Goal: Information Seeking & Learning: Learn about a topic

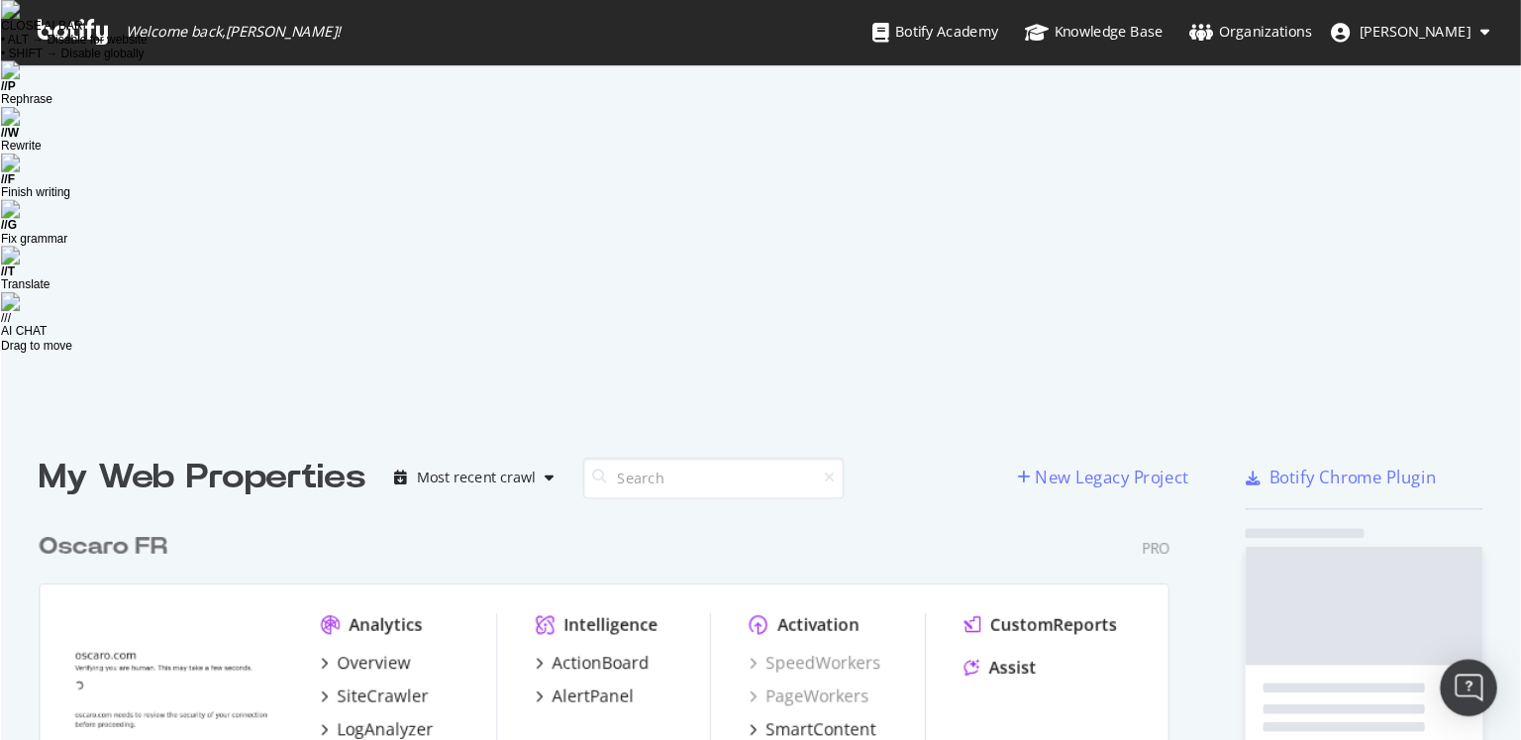
scroll to position [1091, 959]
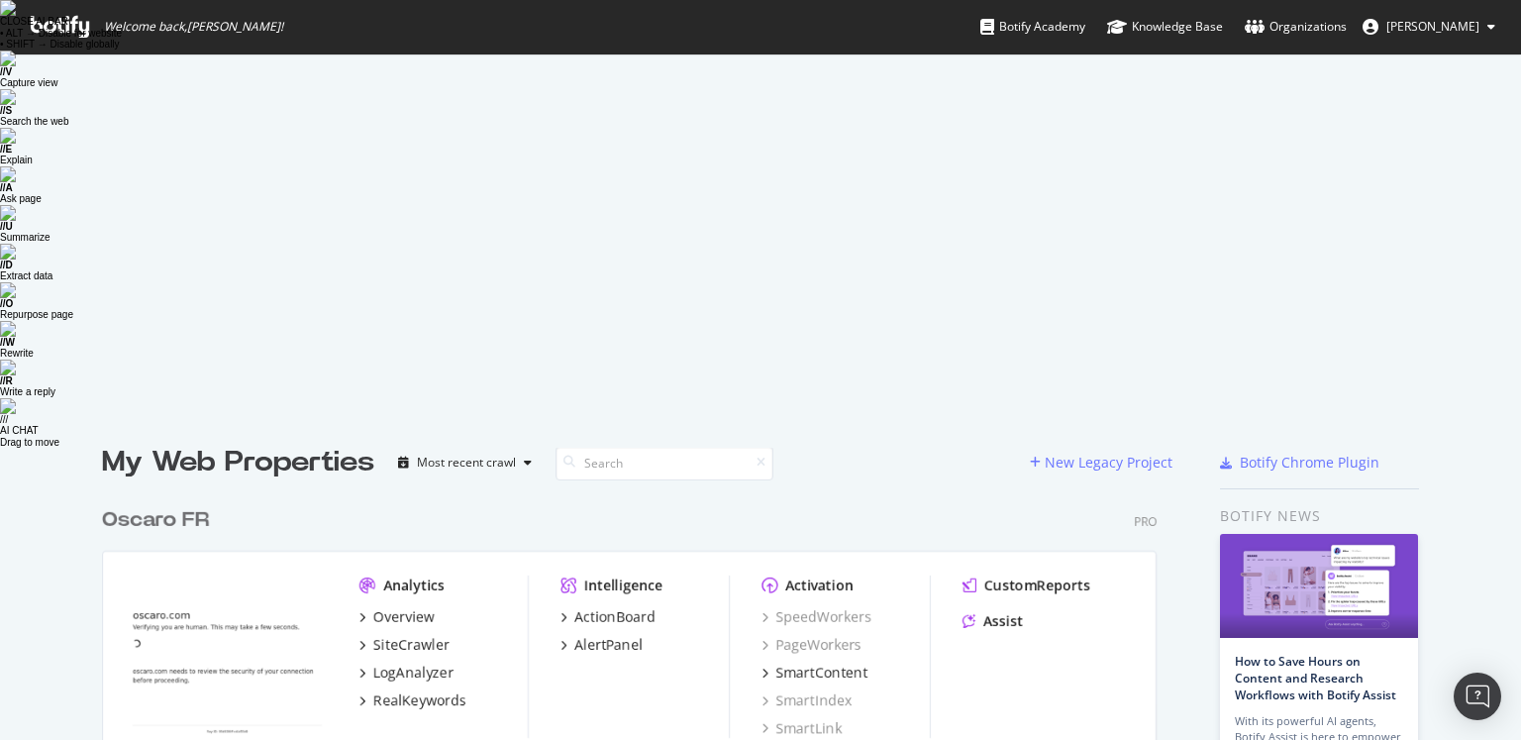
scroll to position [0, 0]
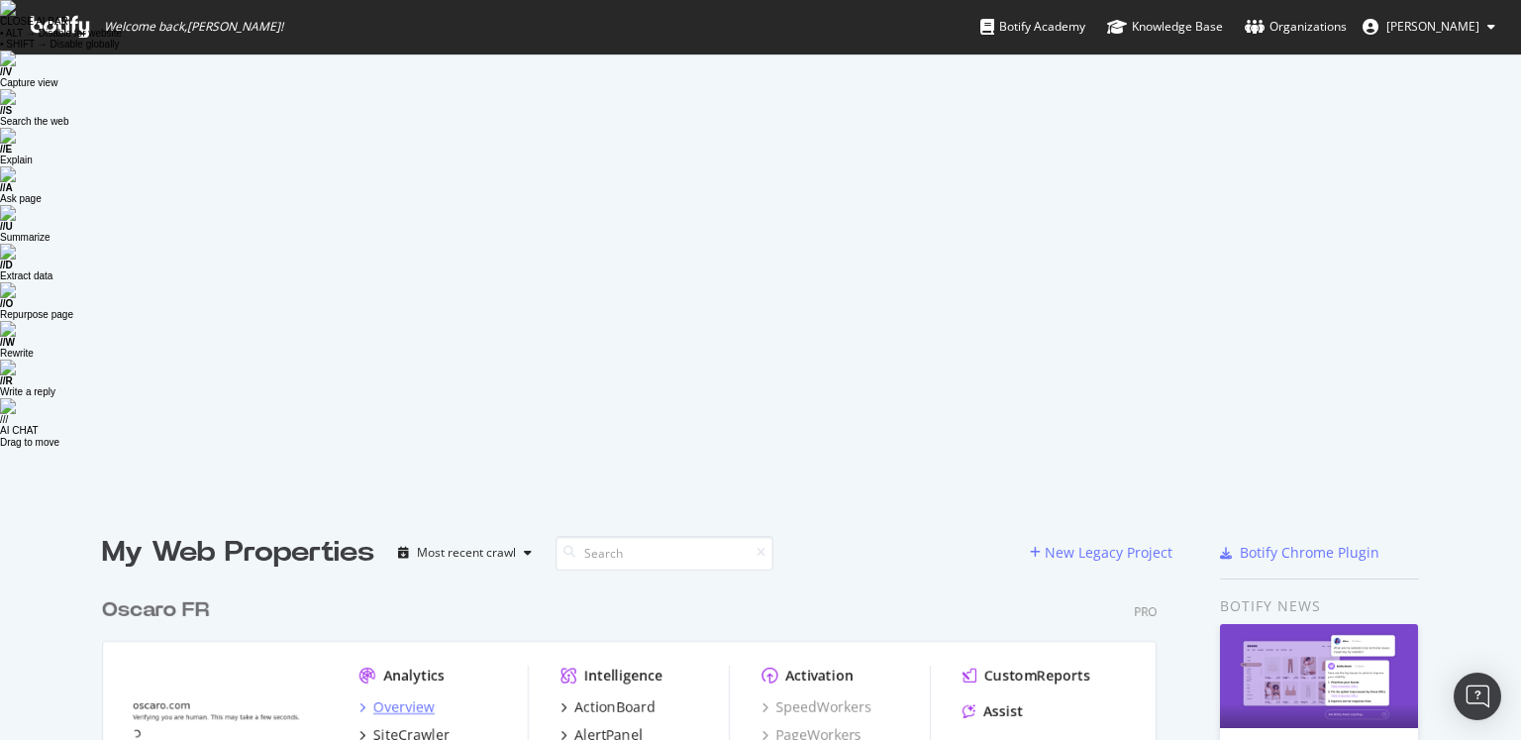
click at [414, 616] on div "Overview" at bounding box center [403, 707] width 61 height 20
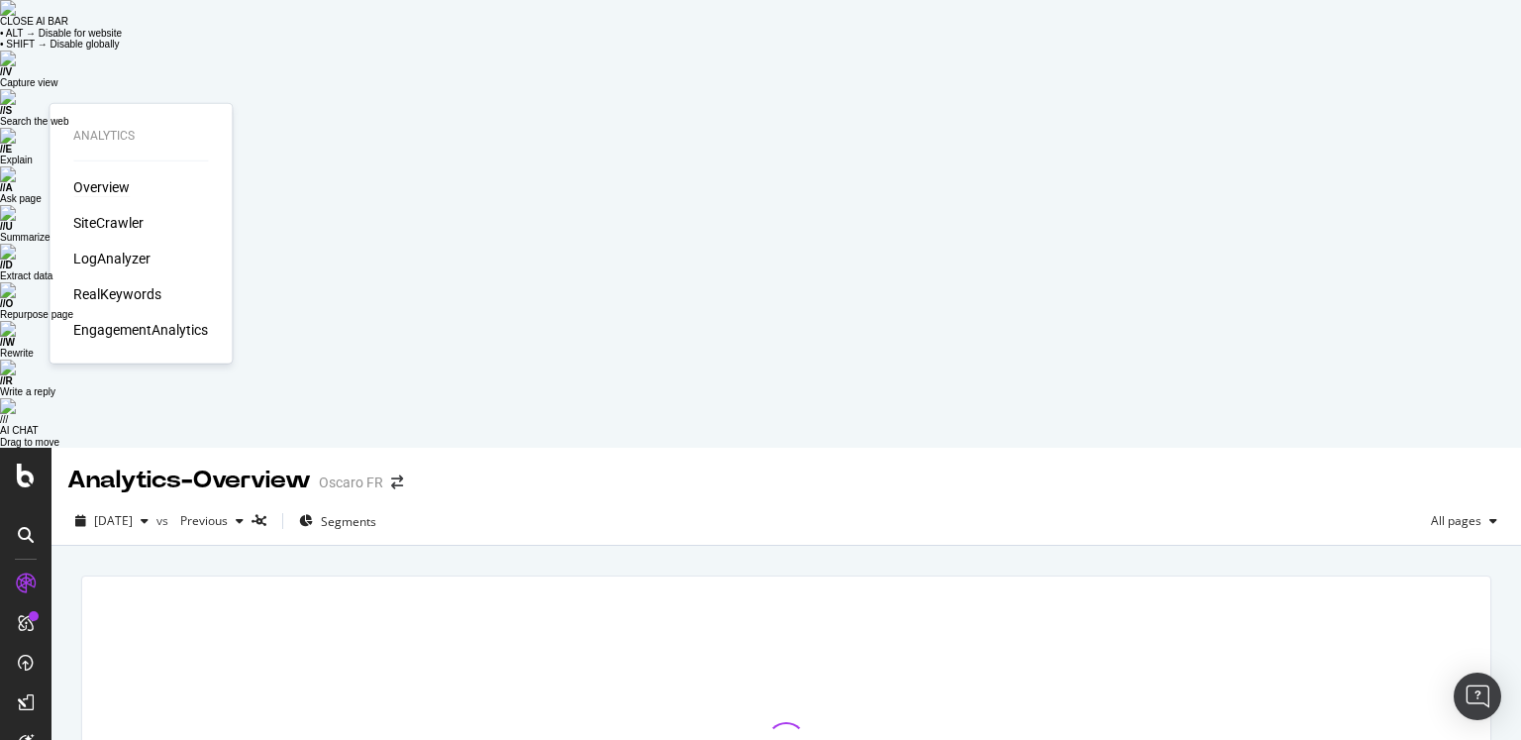
click at [108, 190] on div "Overview" at bounding box center [101, 187] width 56 height 20
click at [94, 187] on div "Overview" at bounding box center [101, 187] width 56 height 20
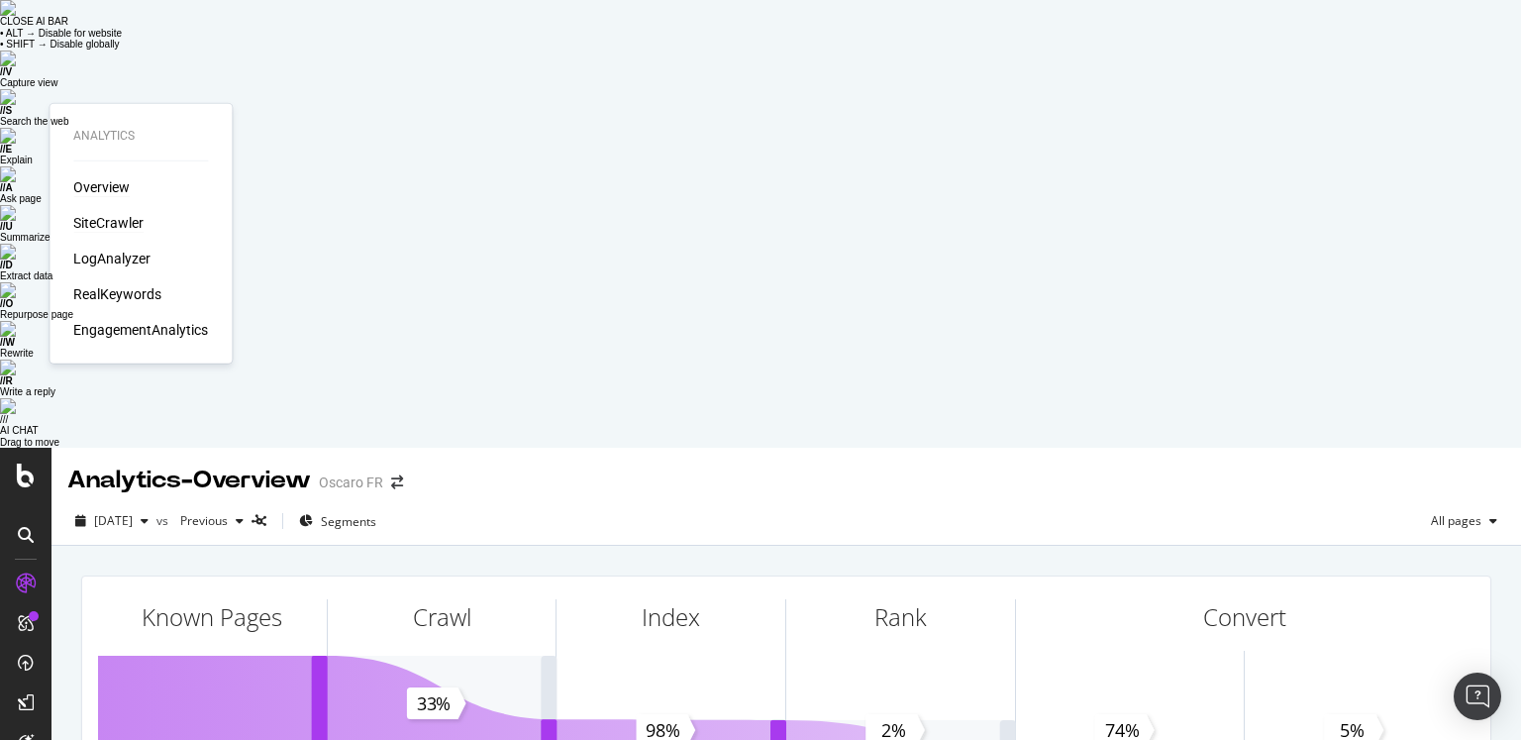
click at [105, 221] on div "SiteCrawler" at bounding box center [108, 223] width 70 height 20
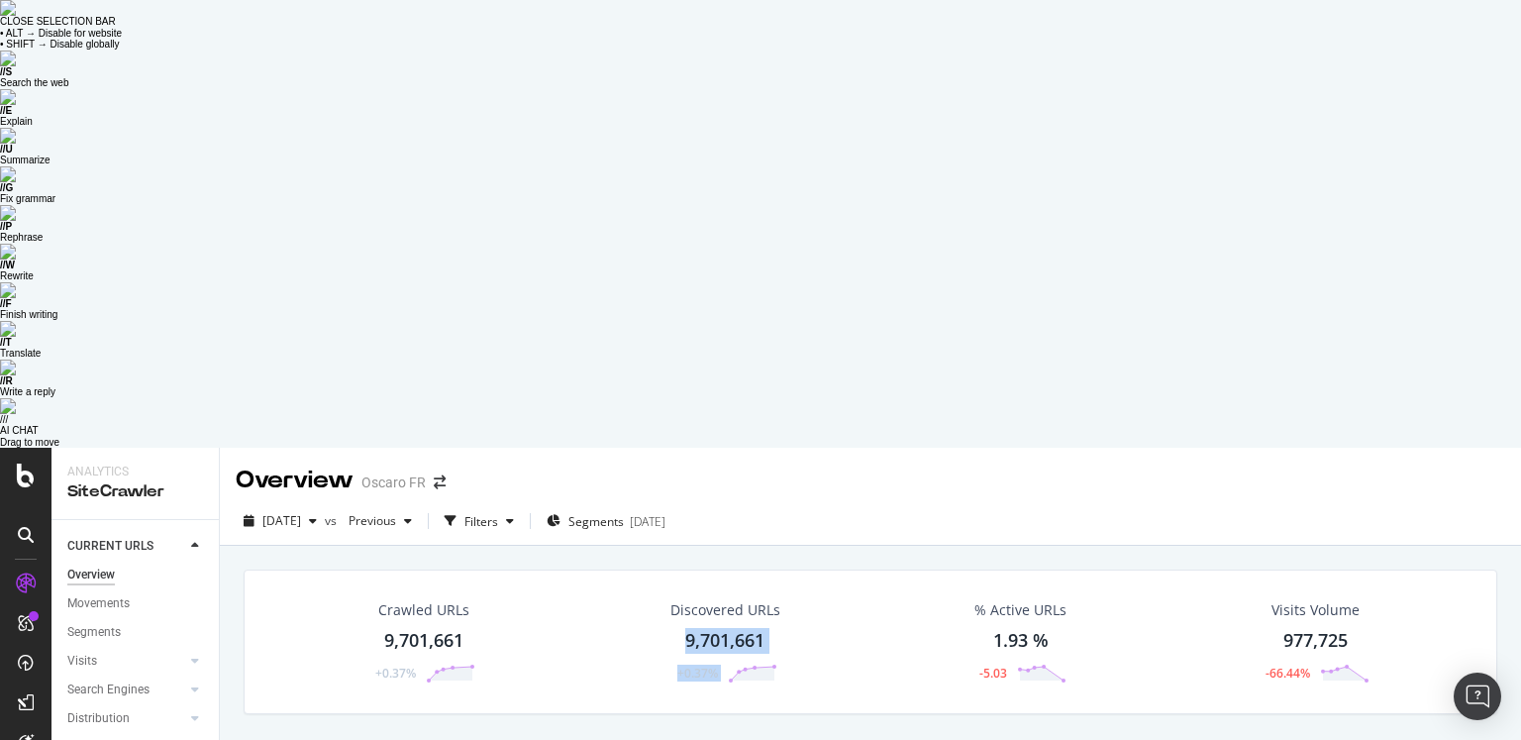
drag, startPoint x: 790, startPoint y: 252, endPoint x: 680, endPoint y: 175, distance: 133.8
click at [680, 569] on div "Crawled URLs 9,701,661 +0.37% Discovered URLs 9,701,661 +0.37% % Active URLs 1.…" at bounding box center [871, 641] width 1254 height 145
click at [314, 506] on div "[DATE]" at bounding box center [280, 521] width 89 height 30
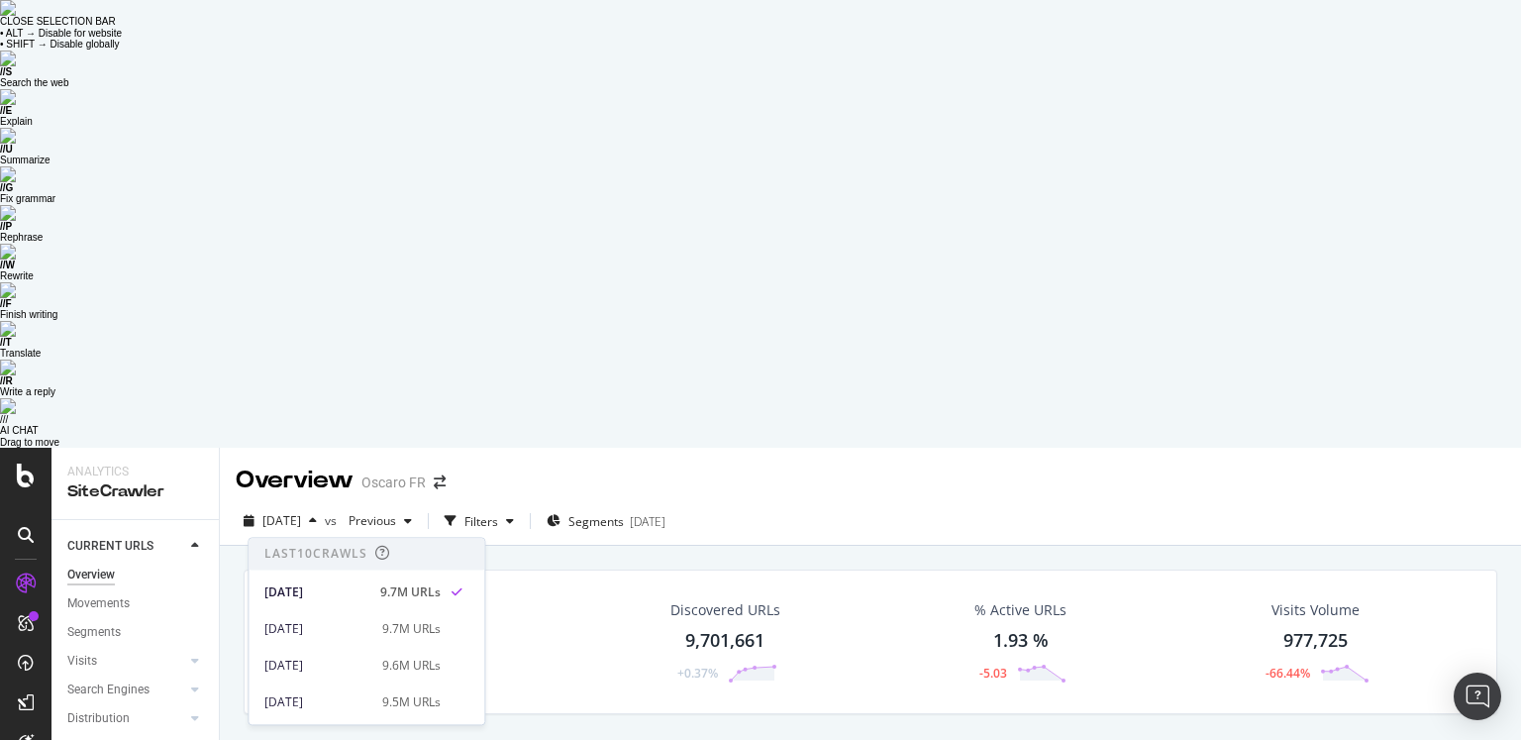
click at [239, 569] on div "Crawled URLs 9,701,661 +0.37% Discovered URLs 9,701,661 +0.37% % Active URLs 1.…" at bounding box center [871, 656] width 1274 height 174
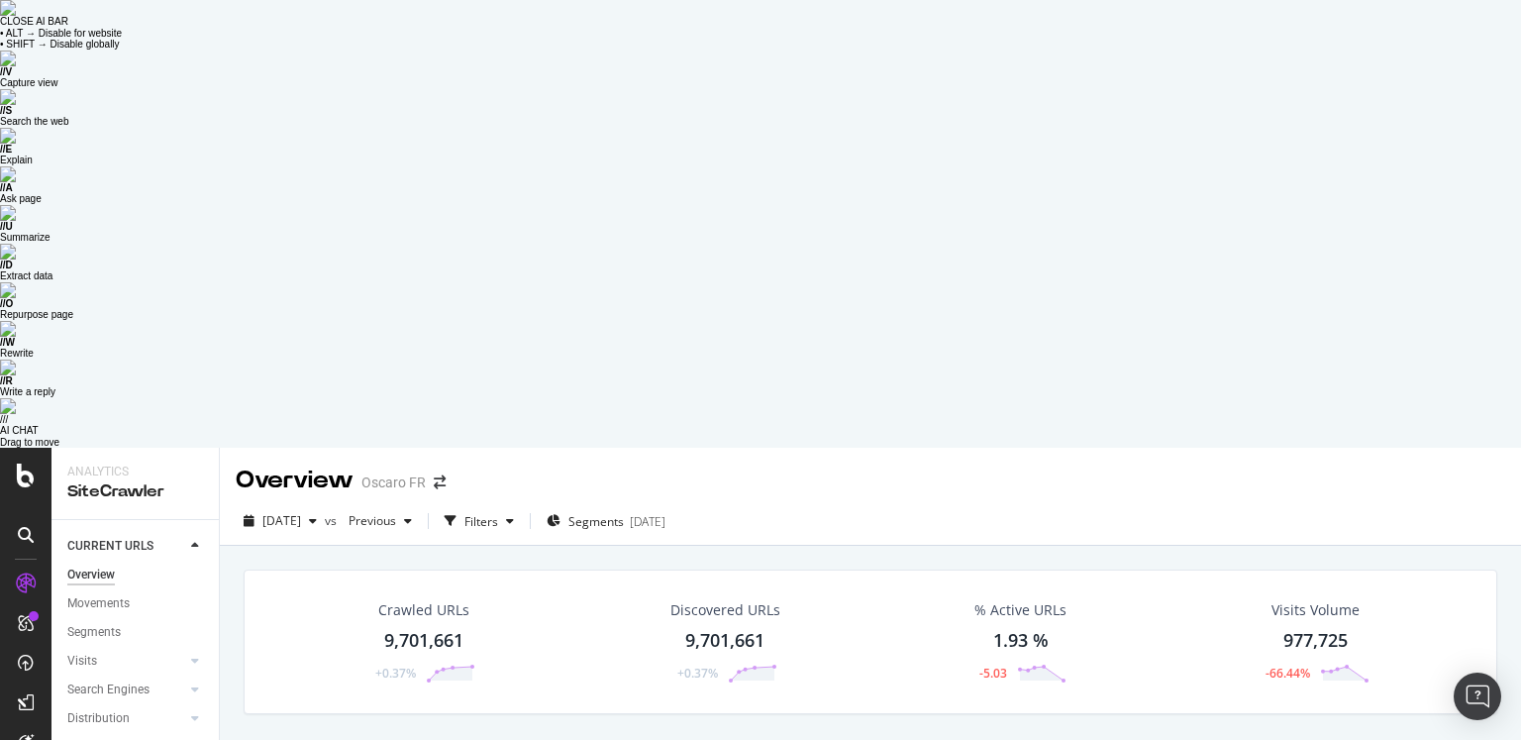
click at [912, 505] on div "[DATE] vs Previous Filters Segments [DATE]" at bounding box center [870, 525] width 1301 height 40
click at [317, 515] on icon "button" at bounding box center [313, 521] width 8 height 12
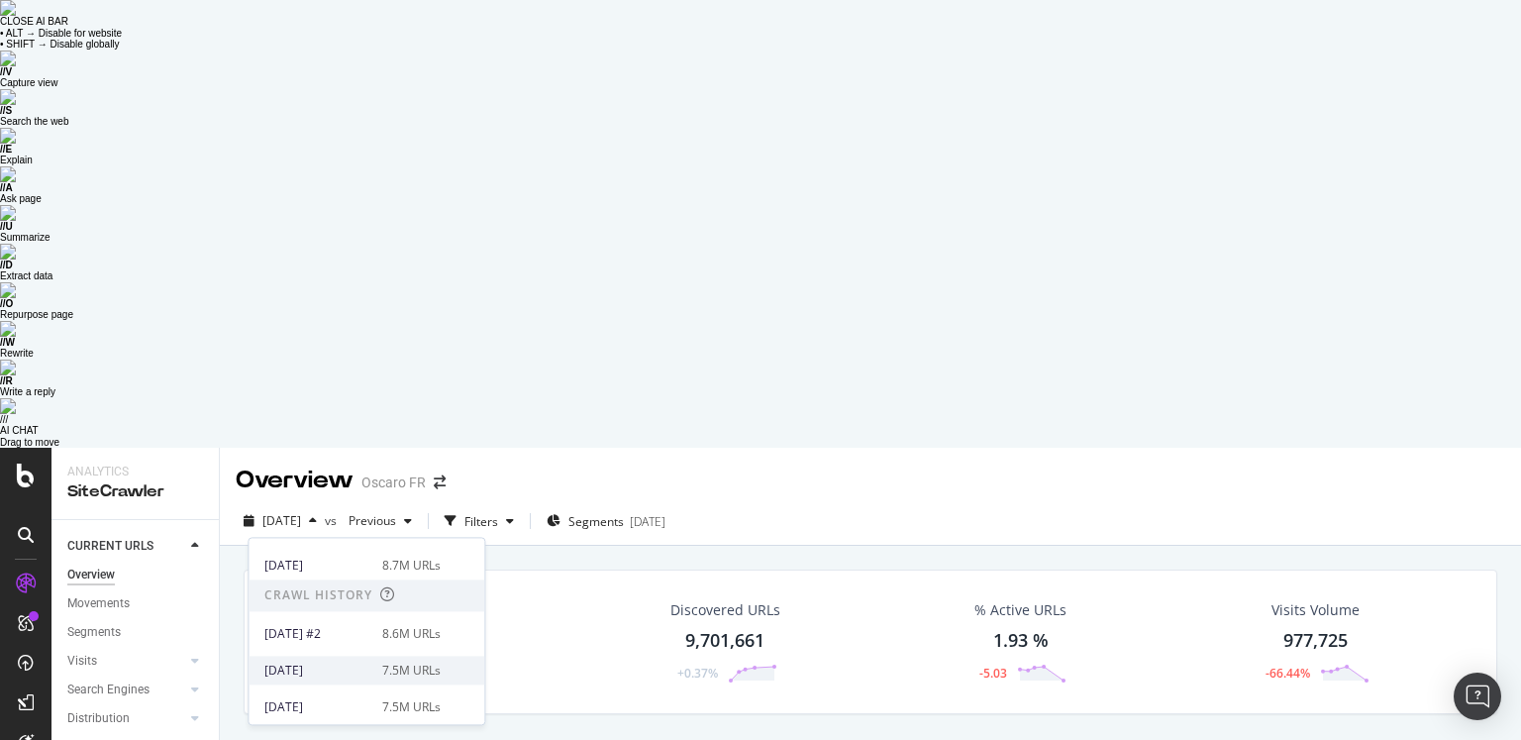
scroll to position [355, 0]
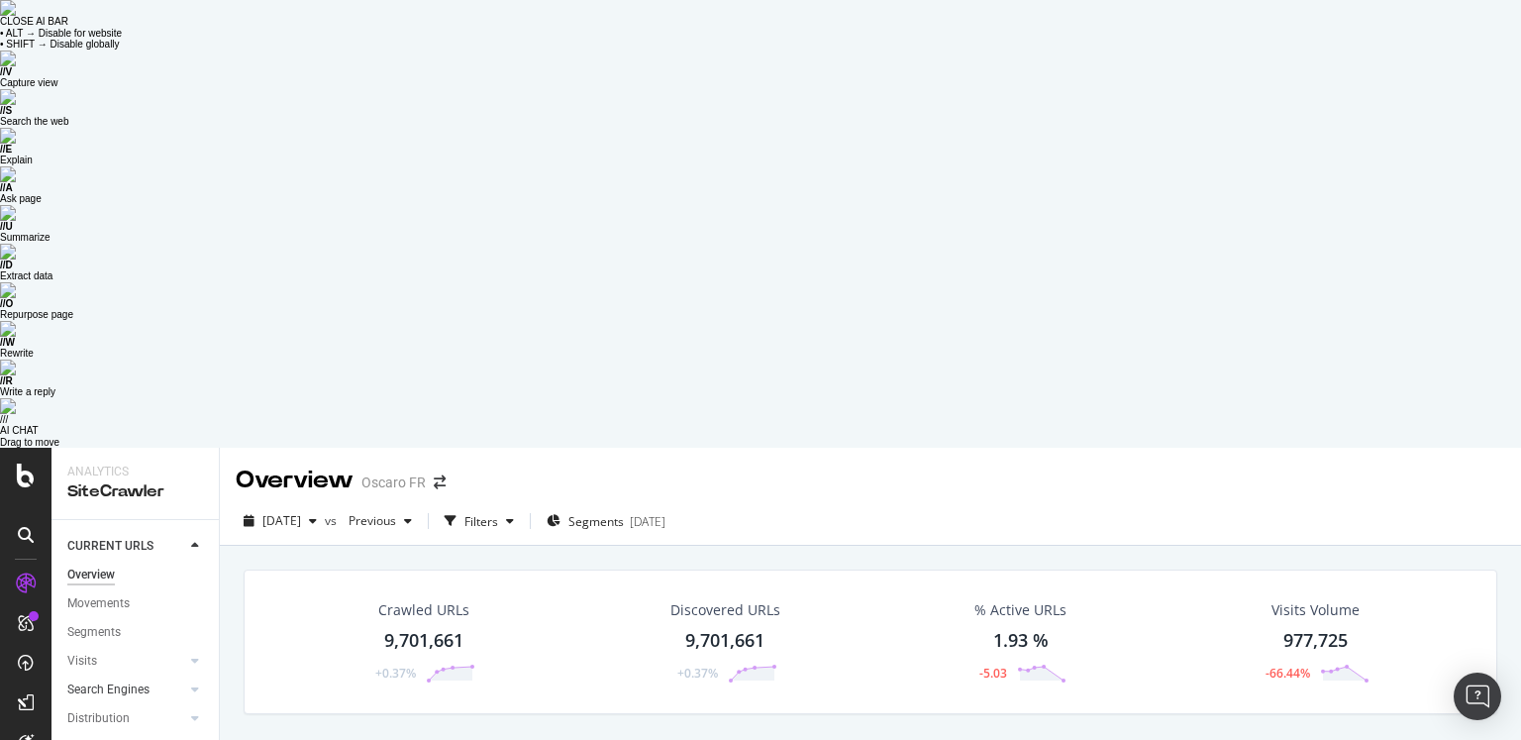
click at [166, 616] on link "Search Engines" at bounding box center [126, 689] width 118 height 21
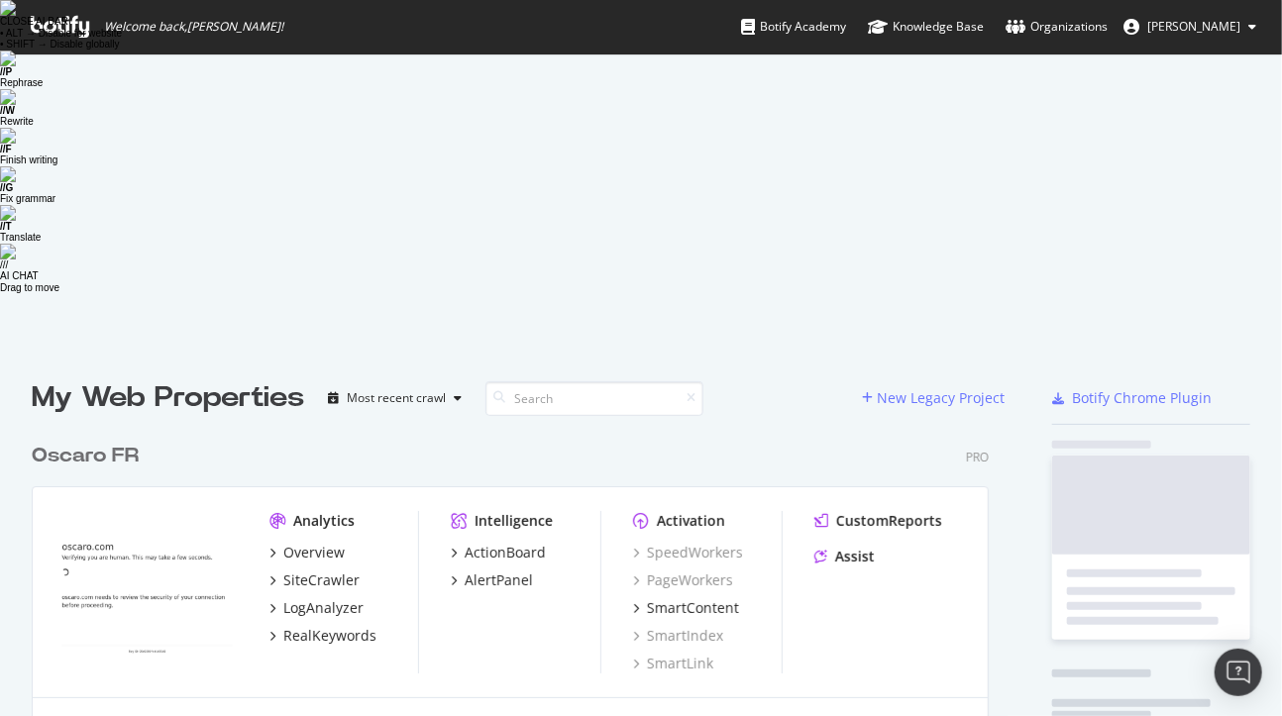
scroll to position [1091, 973]
